Goal: Information Seeking & Learning: Understand process/instructions

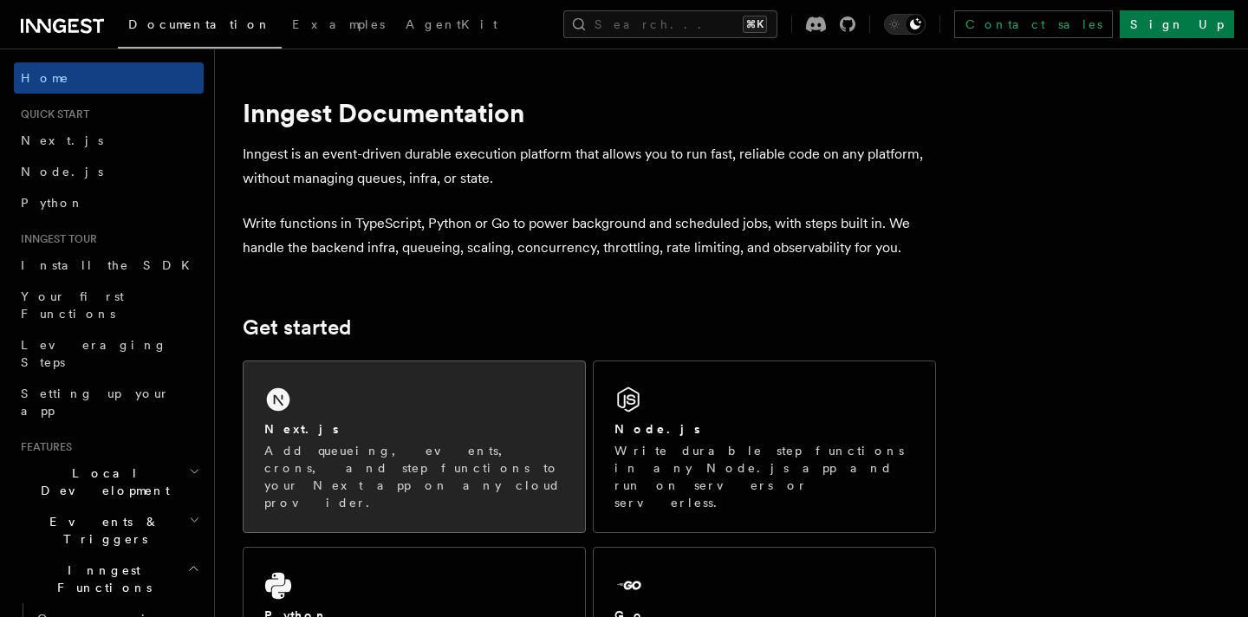
click at [408, 400] on div "Next.js Add queueing, events, crons, and step functions to your Next app on any…" at bounding box center [415, 447] width 342 height 171
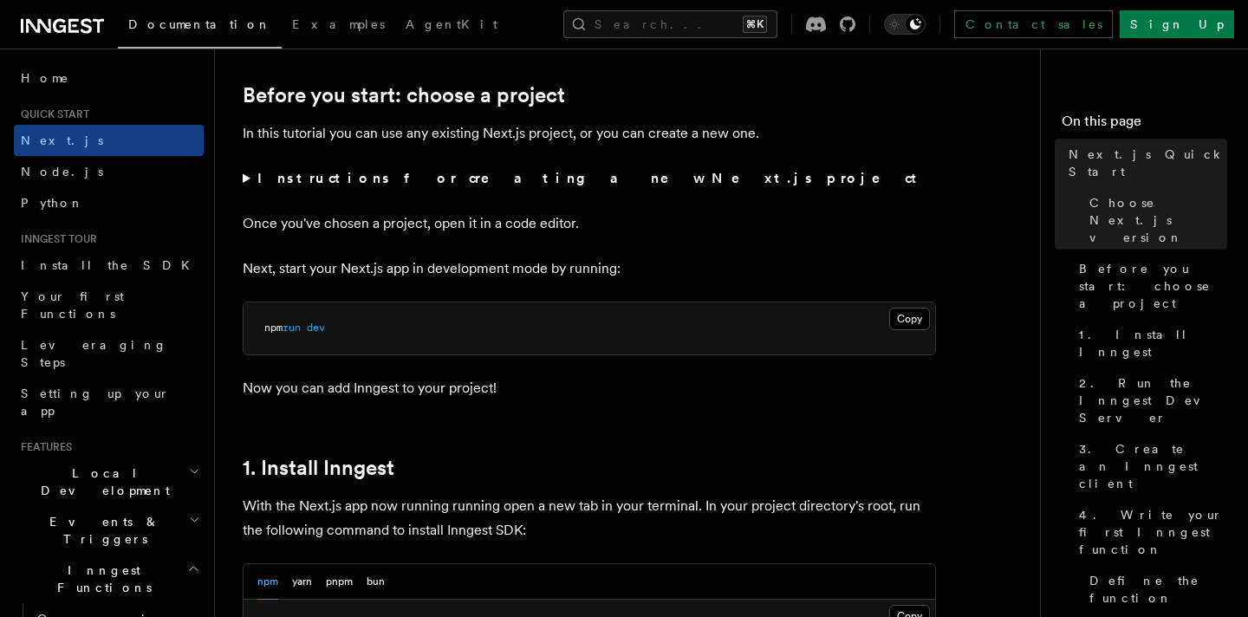
scroll to position [622, 0]
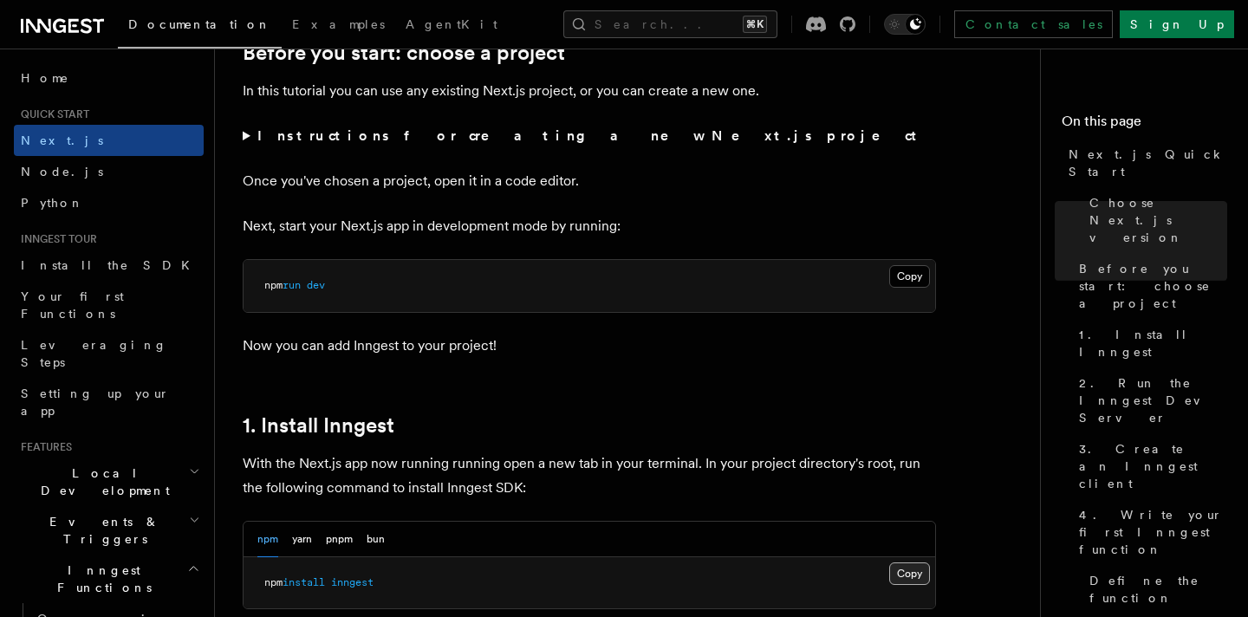
click at [910, 568] on button "Copy Copied" at bounding box center [909, 574] width 41 height 23
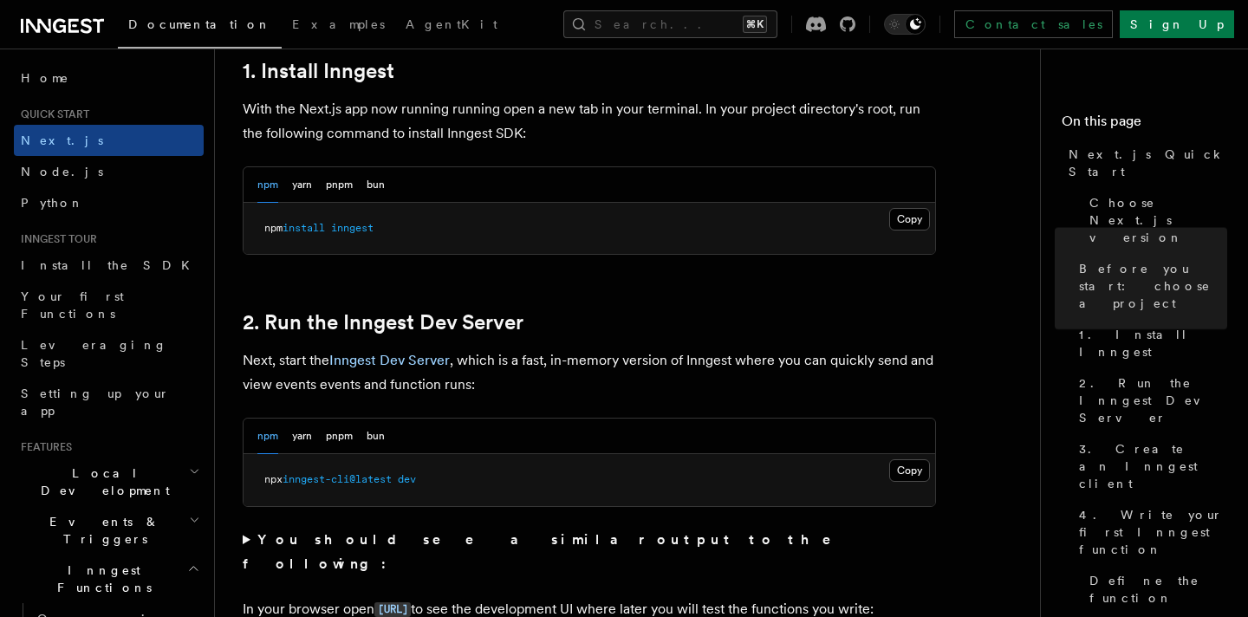
scroll to position [993, 0]
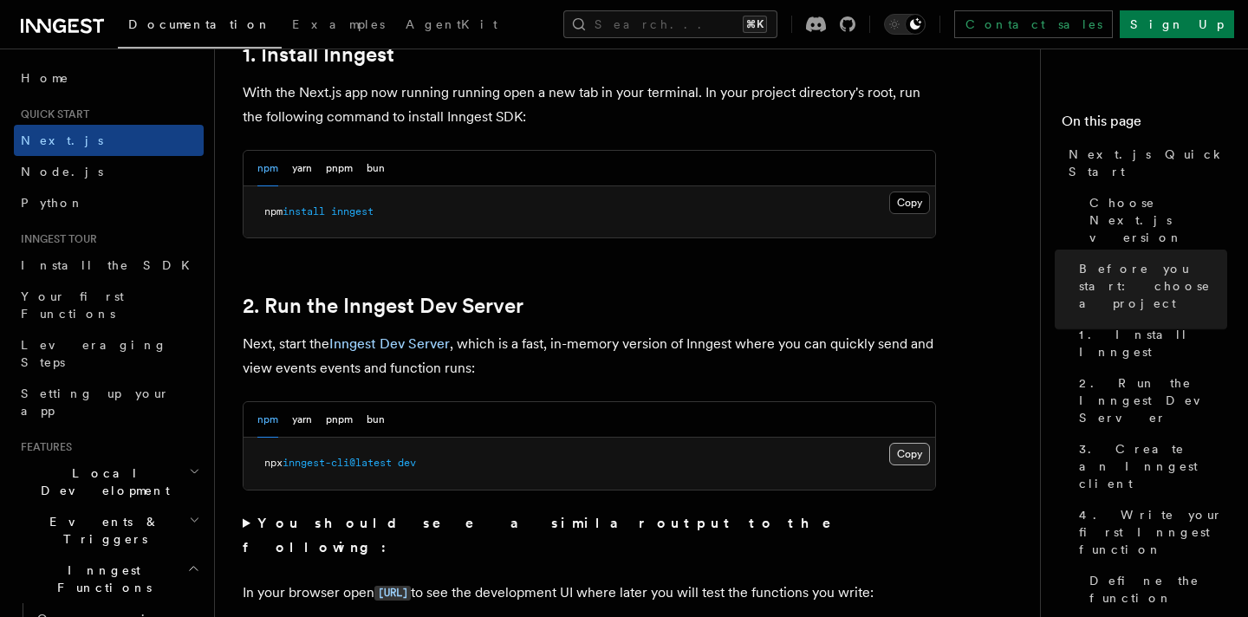
click at [915, 453] on button "Copy Copied" at bounding box center [909, 454] width 41 height 23
click at [892, 451] on button "Copy Copied" at bounding box center [909, 454] width 41 height 23
click at [918, 200] on button "Copy Copied" at bounding box center [909, 203] width 41 height 23
click at [913, 453] on button "Copy Copied" at bounding box center [909, 454] width 41 height 23
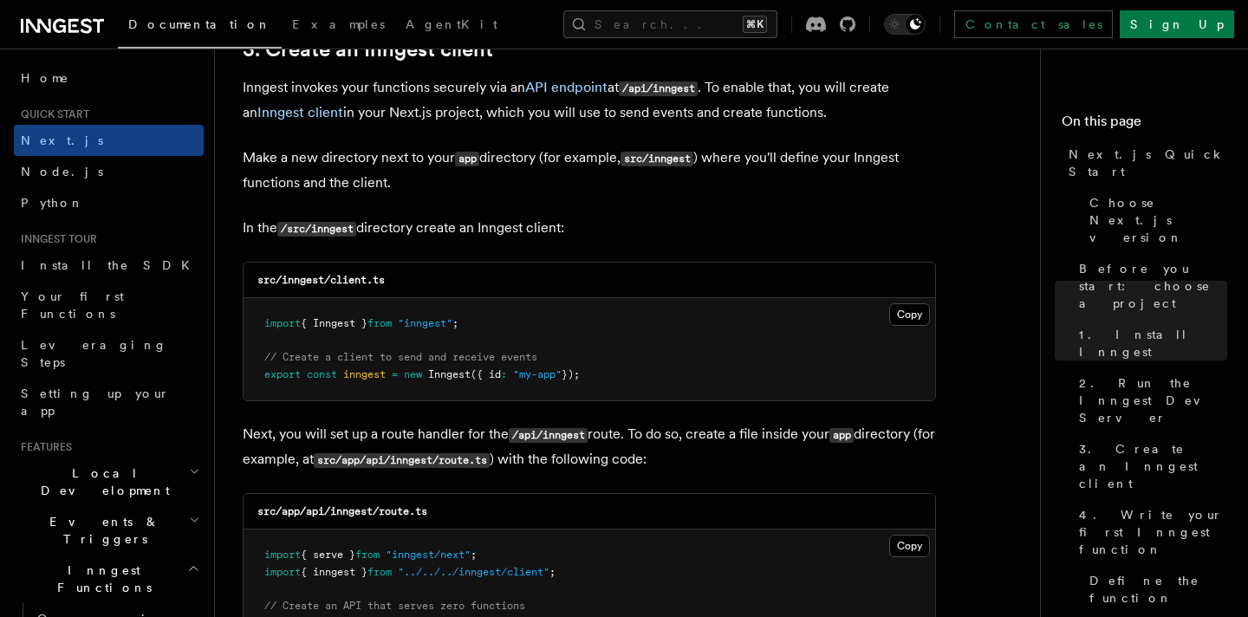
scroll to position [2115, 0]
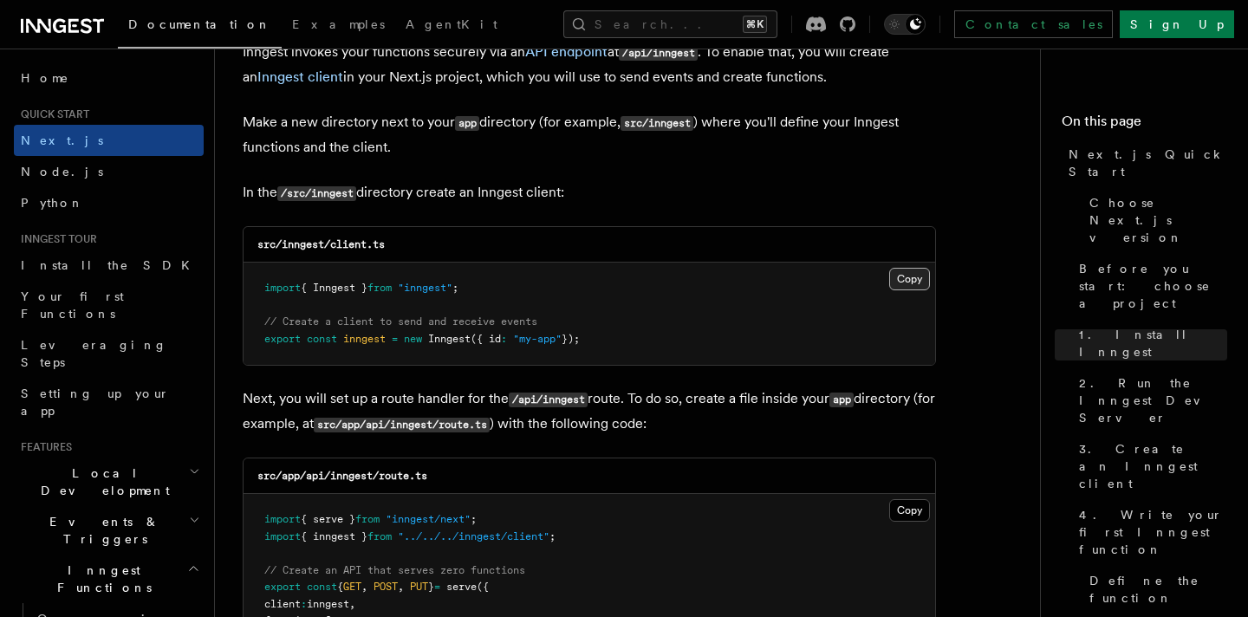
click at [897, 279] on button "Copy Copied" at bounding box center [909, 279] width 41 height 23
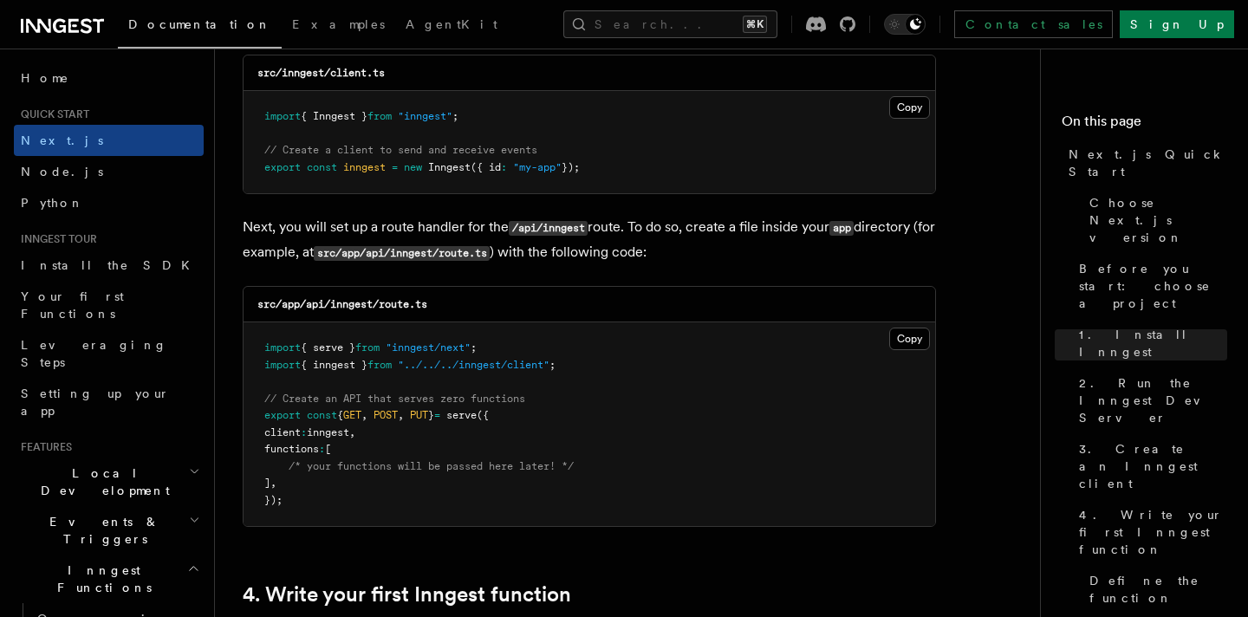
scroll to position [2332, 0]
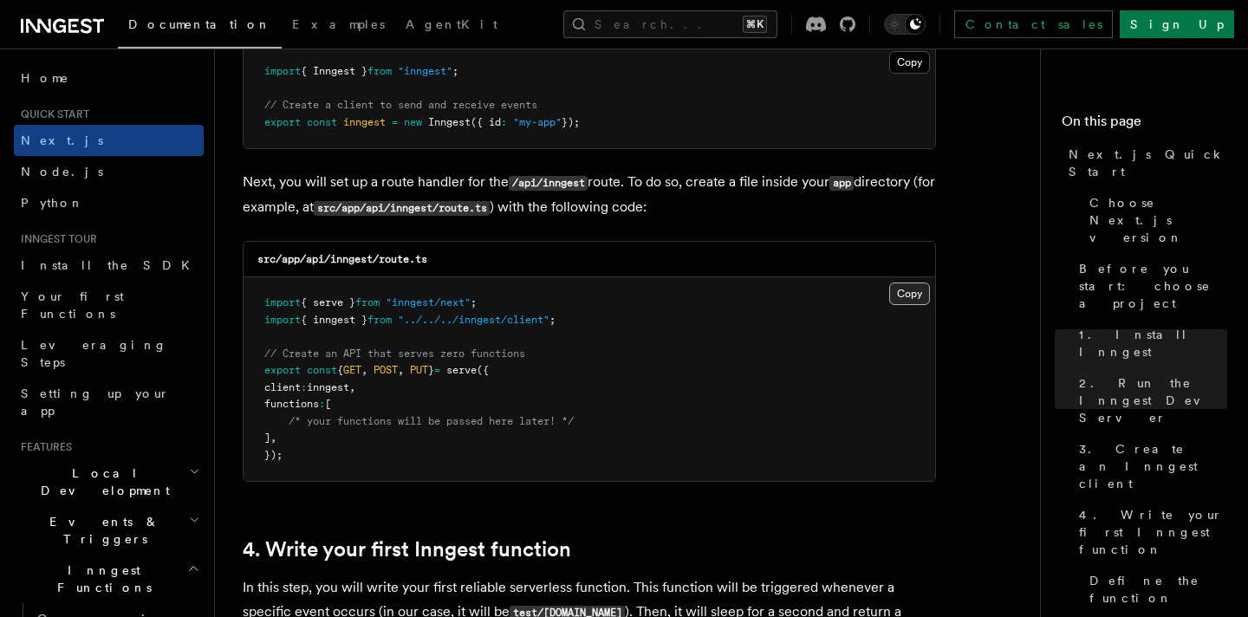
click at [902, 291] on button "Copy Copied" at bounding box center [909, 294] width 41 height 23
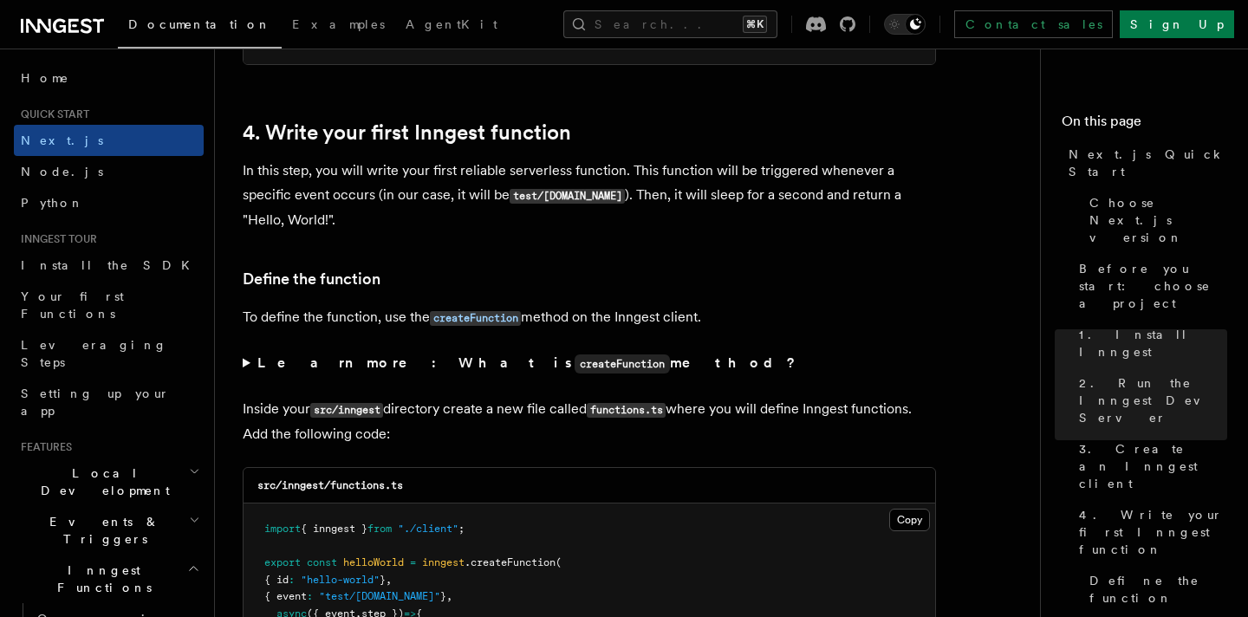
scroll to position [2952, 0]
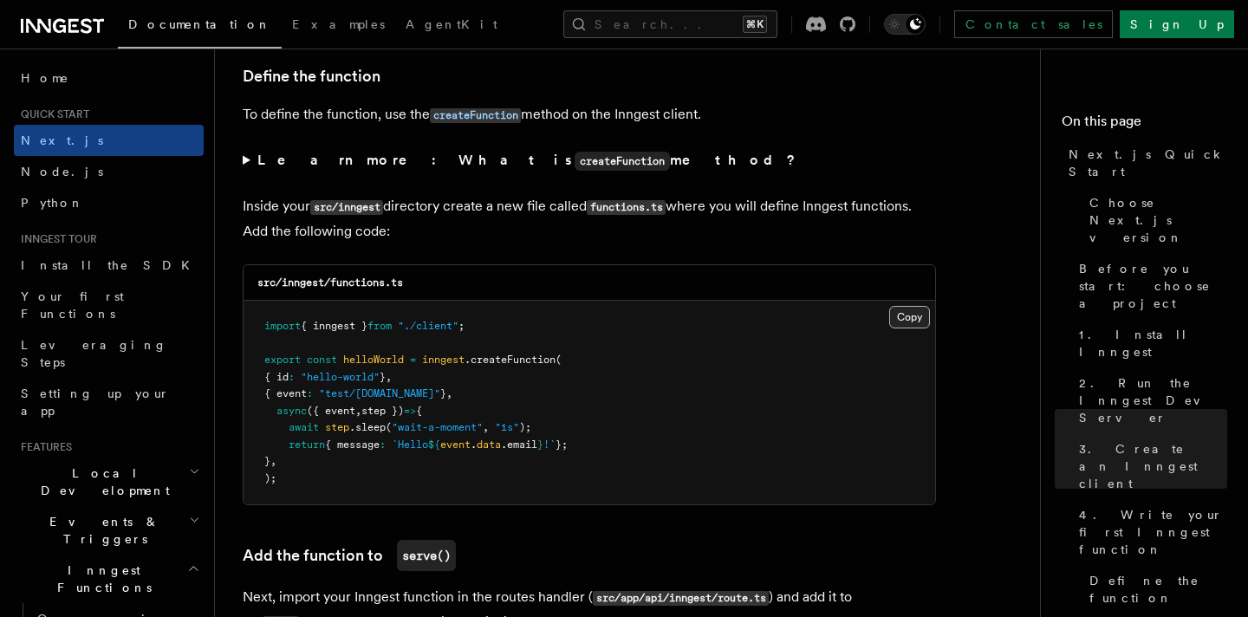
click at [900, 306] on button "Copy Copied" at bounding box center [909, 317] width 41 height 23
click at [909, 313] on button "Copy Copied" at bounding box center [909, 317] width 41 height 23
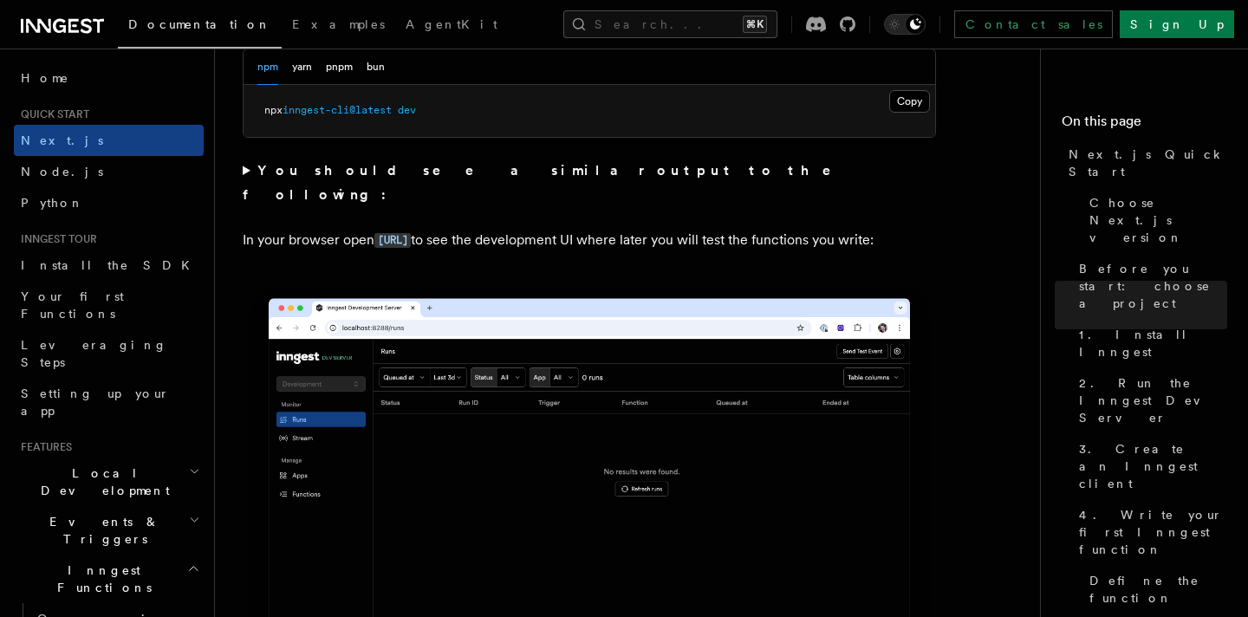
scroll to position [1195, 0]
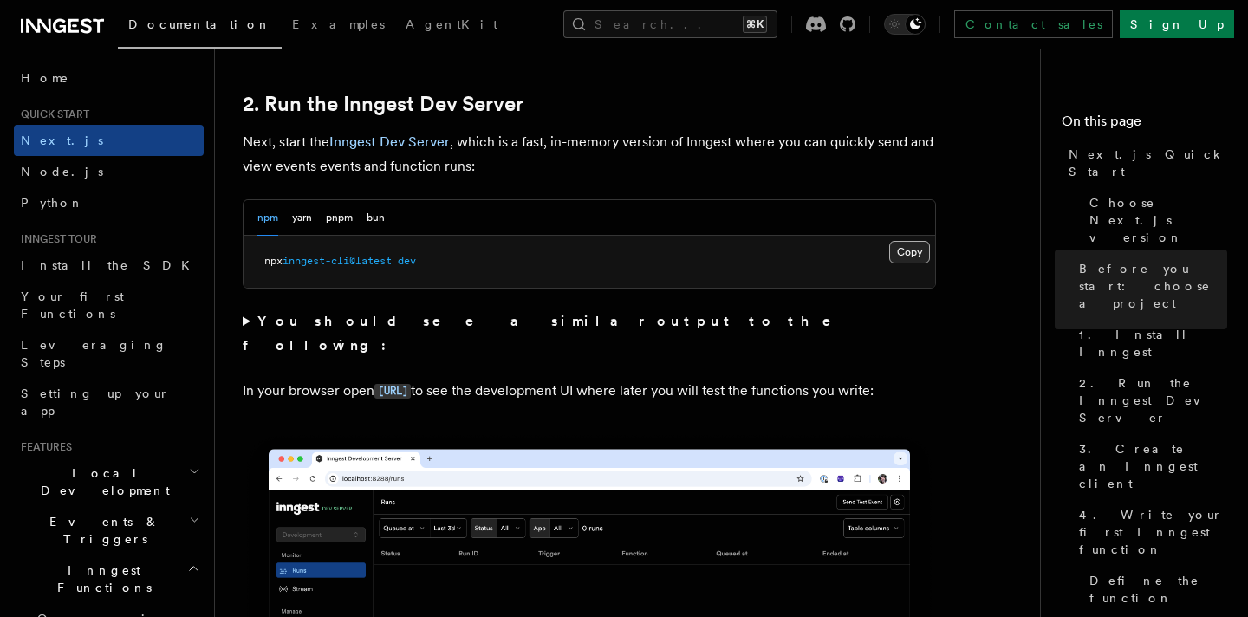
click at [913, 256] on button "Copy Copied" at bounding box center [909, 252] width 41 height 23
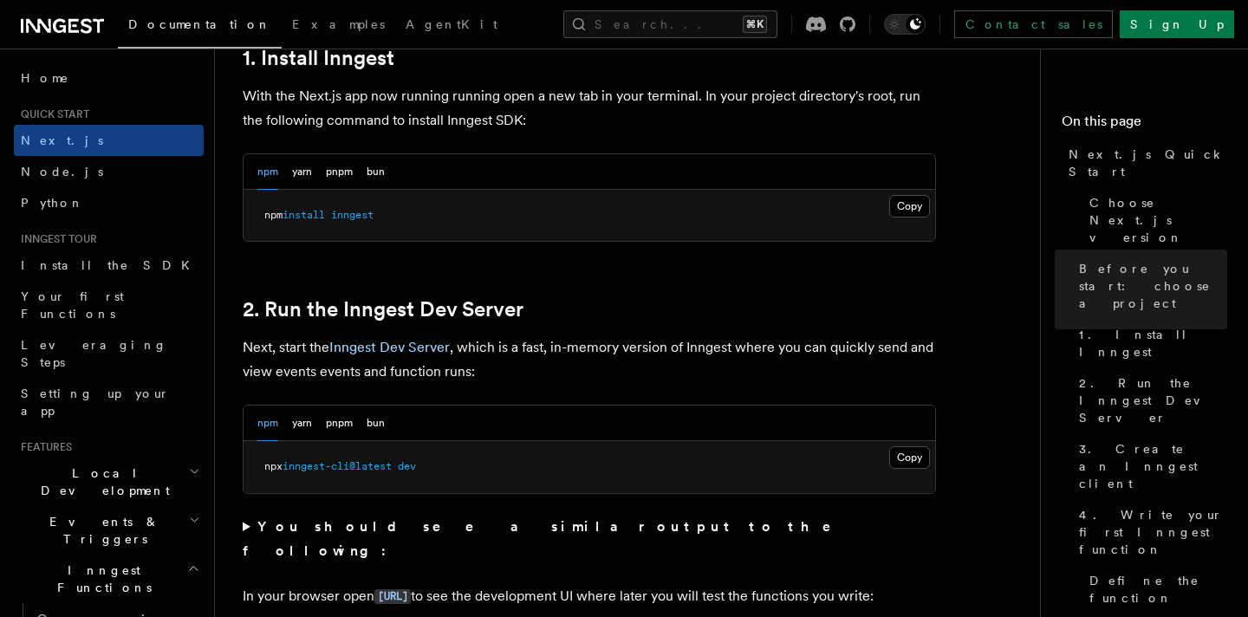
scroll to position [910, 0]
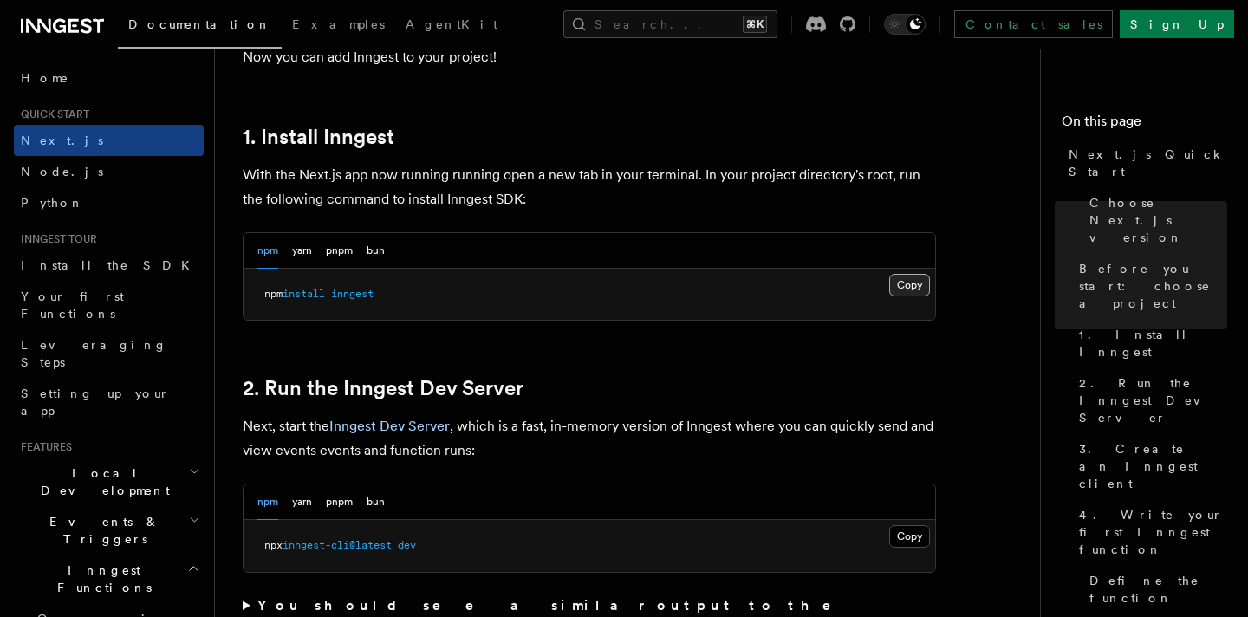
click at [902, 283] on button "Copy Copied" at bounding box center [909, 285] width 41 height 23
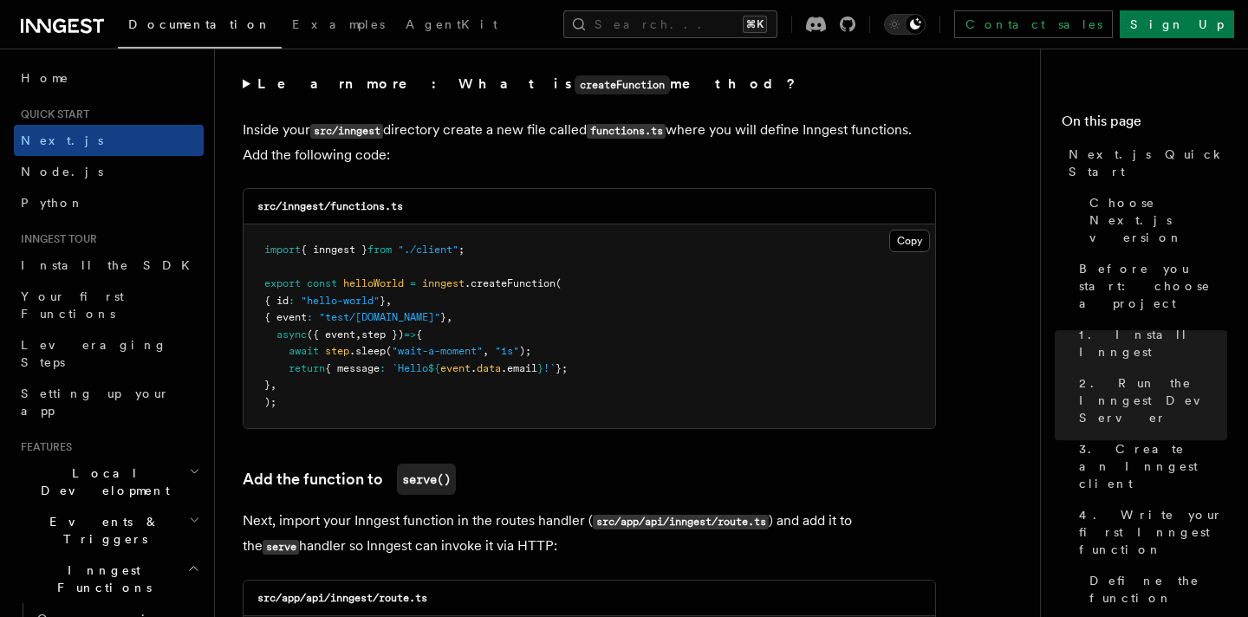
scroll to position [3075, 0]
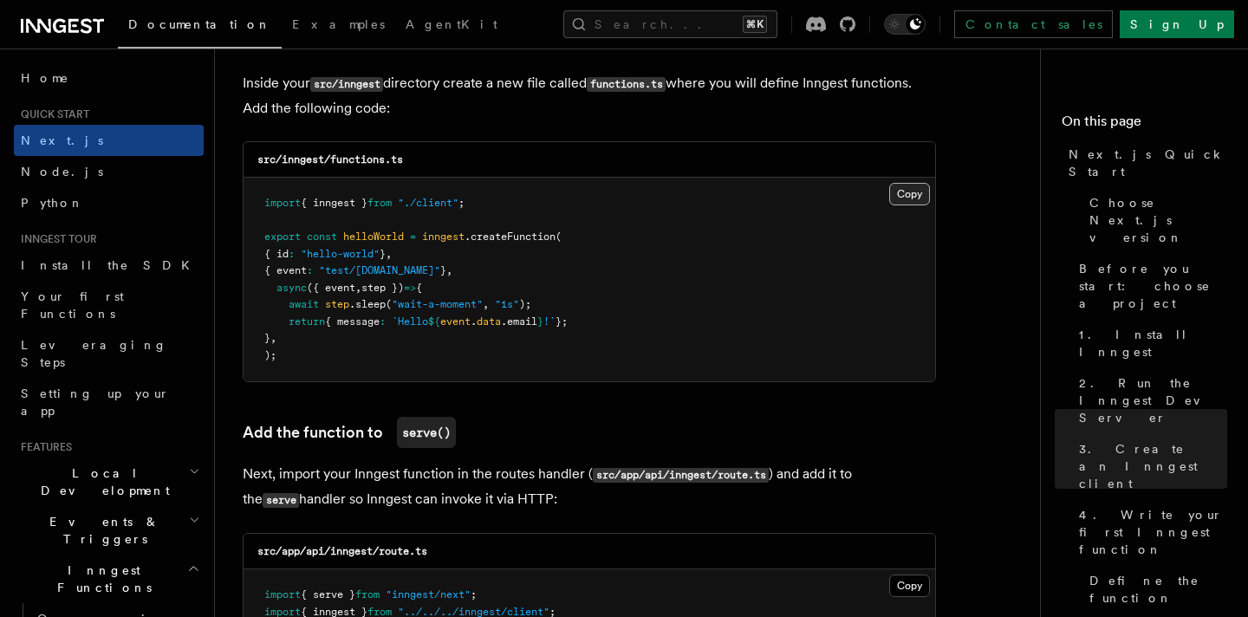
click at [915, 183] on button "Copy Copied" at bounding box center [909, 194] width 41 height 23
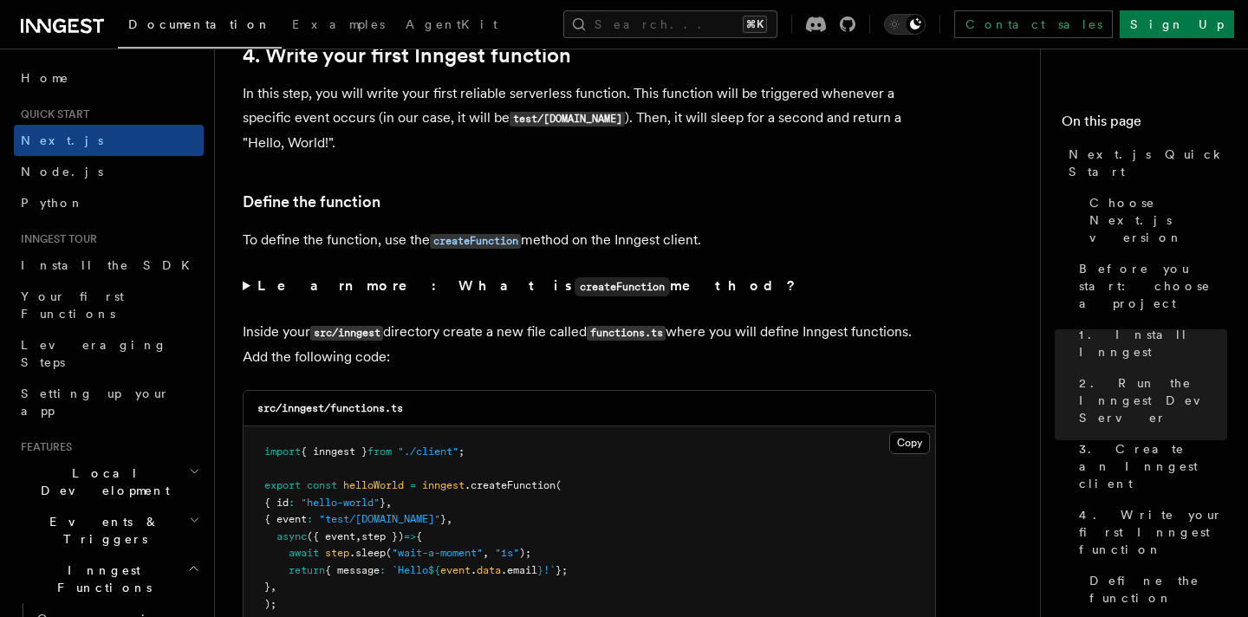
scroll to position [2987, 0]
